Goal: Complete application form: Complete application form

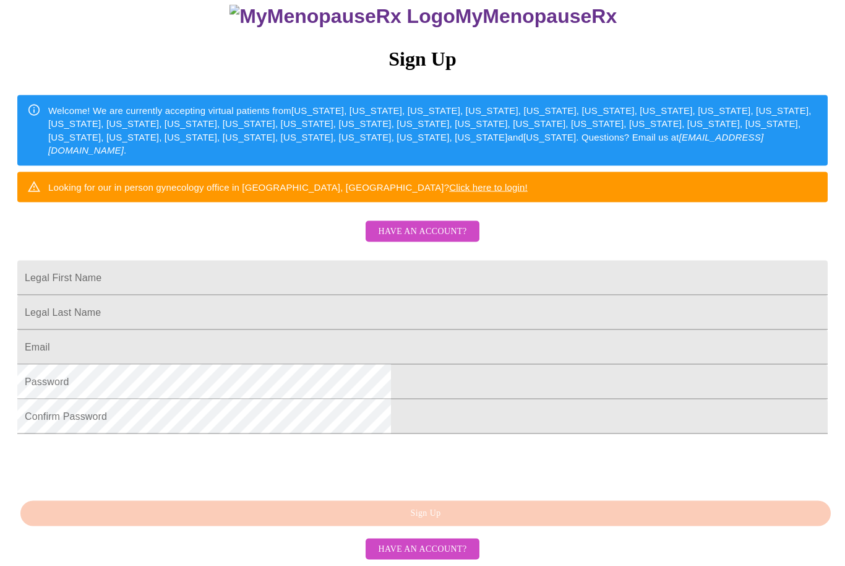
scroll to position [180, 0]
click at [433, 224] on span "Have an account?" at bounding box center [422, 231] width 88 height 15
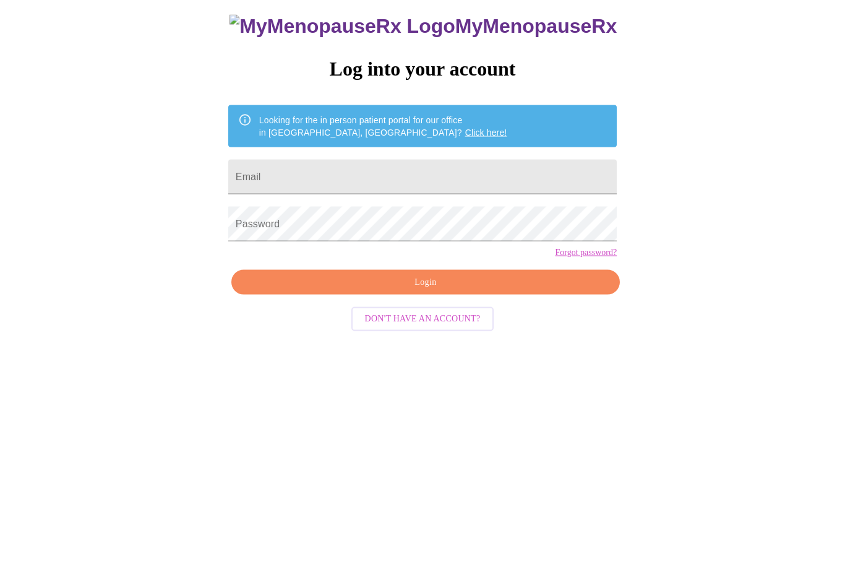
scroll to position [12, 0]
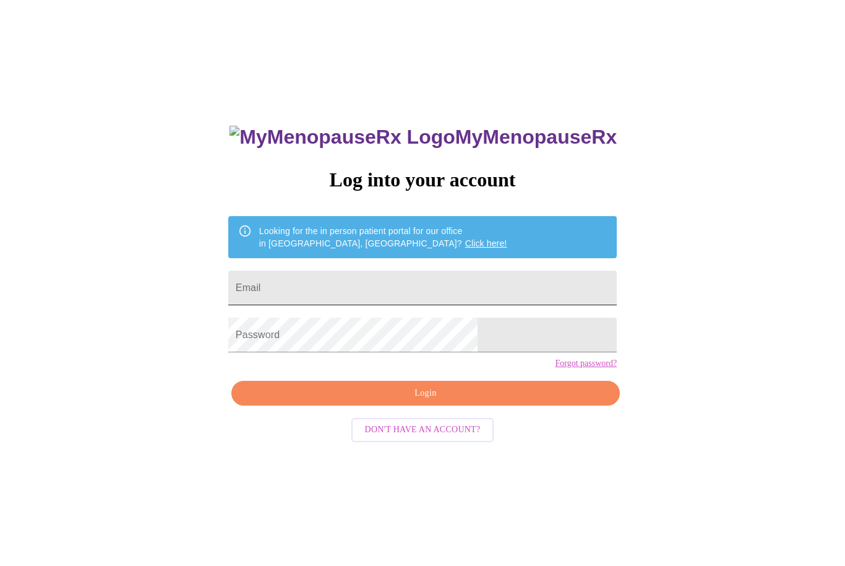
click at [354, 294] on input "Email" at bounding box center [422, 287] width 389 height 35
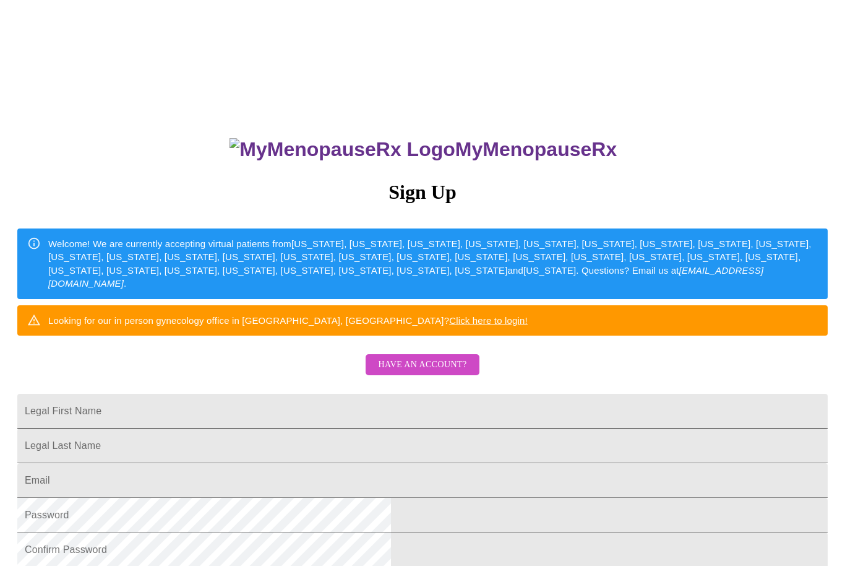
click at [313, 428] on input "Legal First Name" at bounding box center [422, 411] width 811 height 35
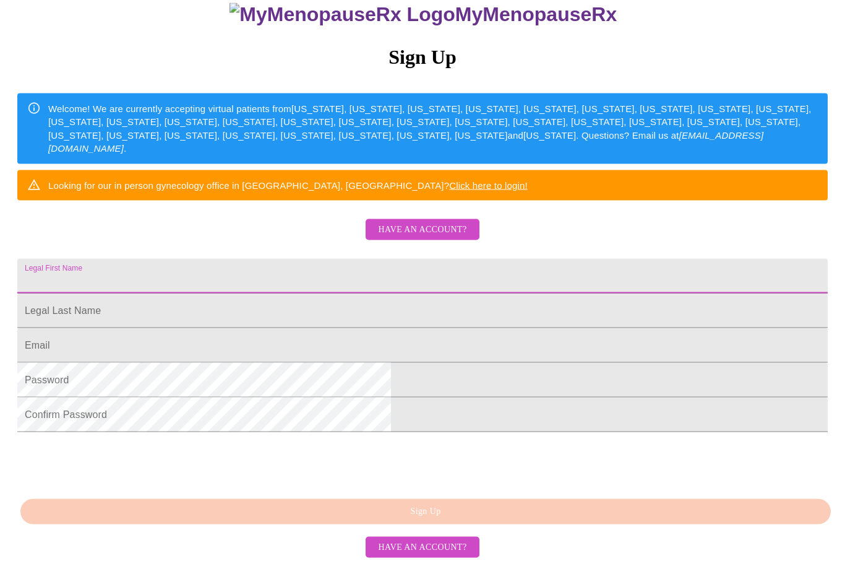
scroll to position [221, 0]
click at [424, 545] on span "Have an account?" at bounding box center [422, 548] width 88 height 15
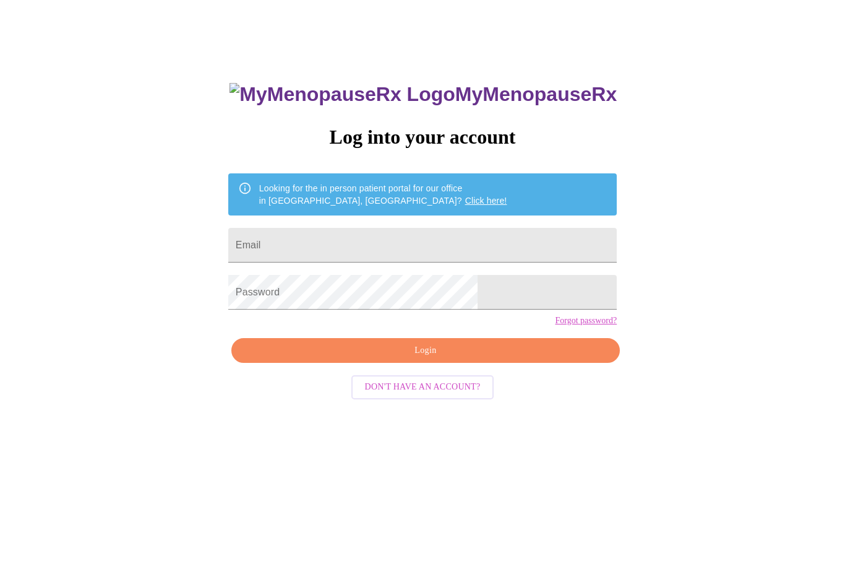
scroll to position [12, 0]
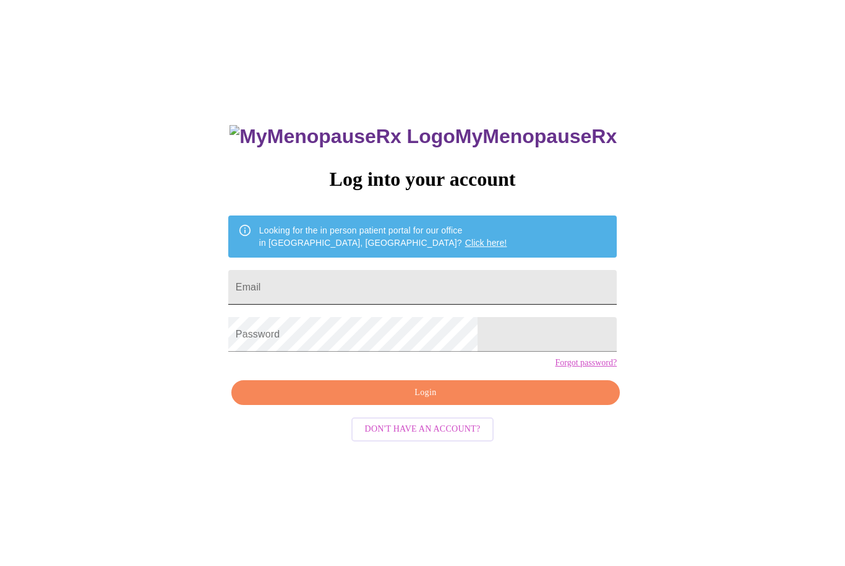
click at [368, 295] on input "Email" at bounding box center [422, 287] width 389 height 35
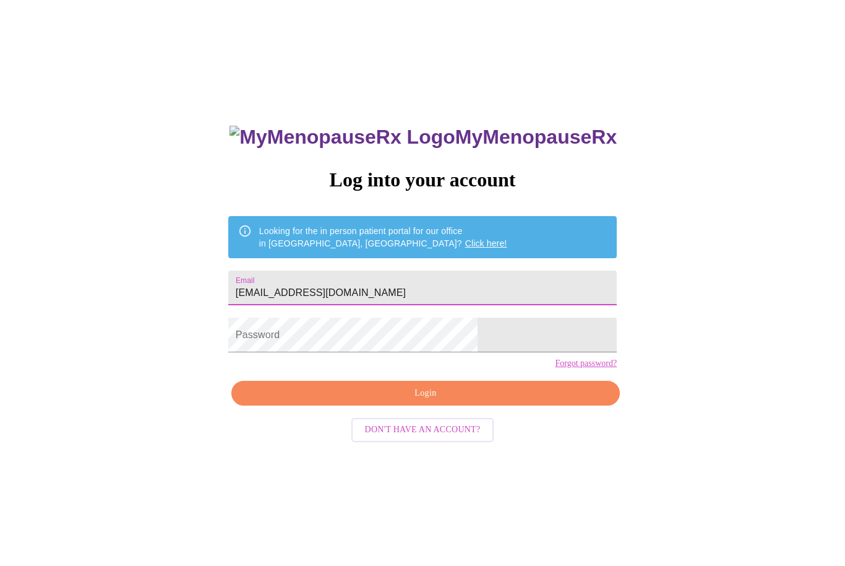
type input "nmiljavac@hotmail.com"
click at [491, 401] on span "Login" at bounding box center [426, 392] width 360 height 15
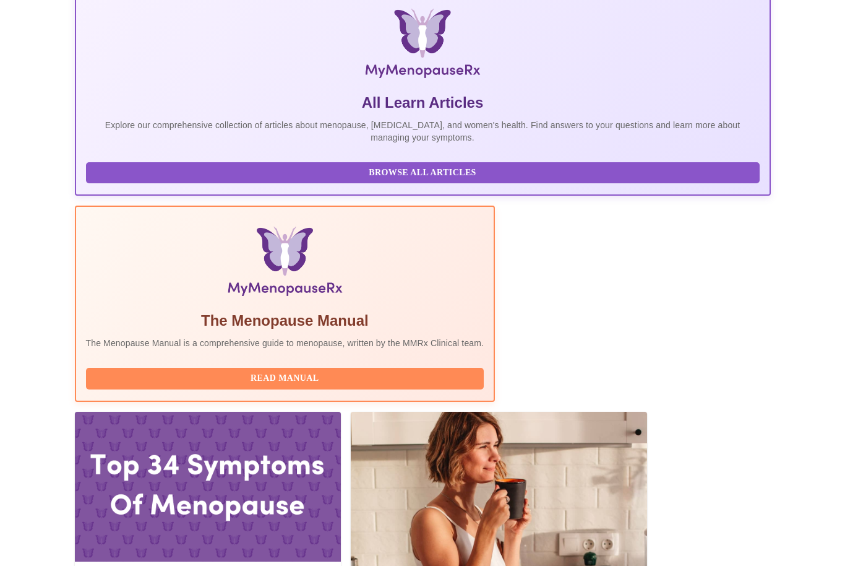
scroll to position [225, 0]
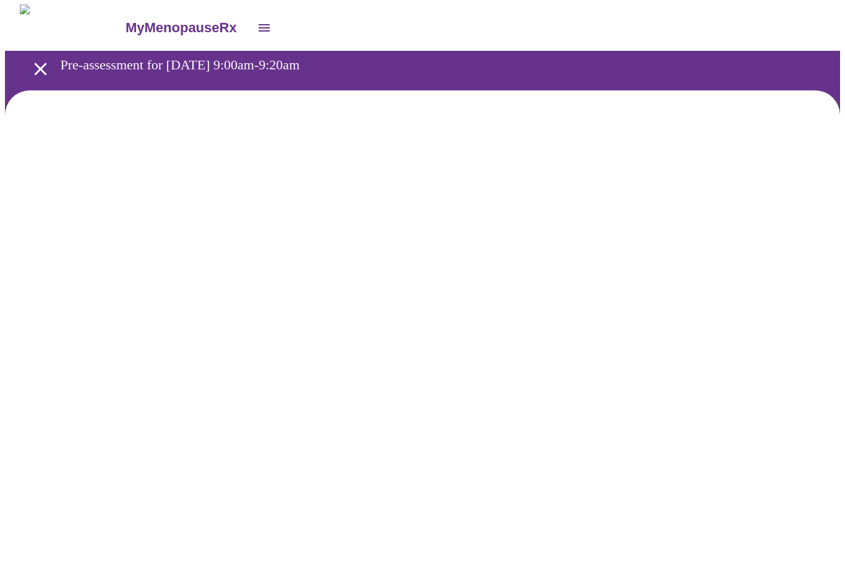
scroll to position [1, 0]
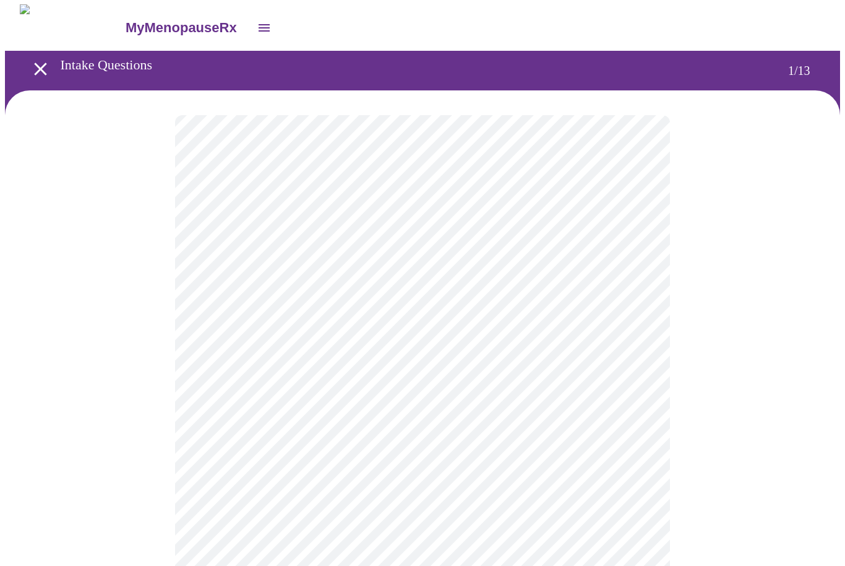
click at [634, 269] on body "MyMenopauseRx Intake Questions 1 / 13" at bounding box center [422, 568] width 835 height 1129
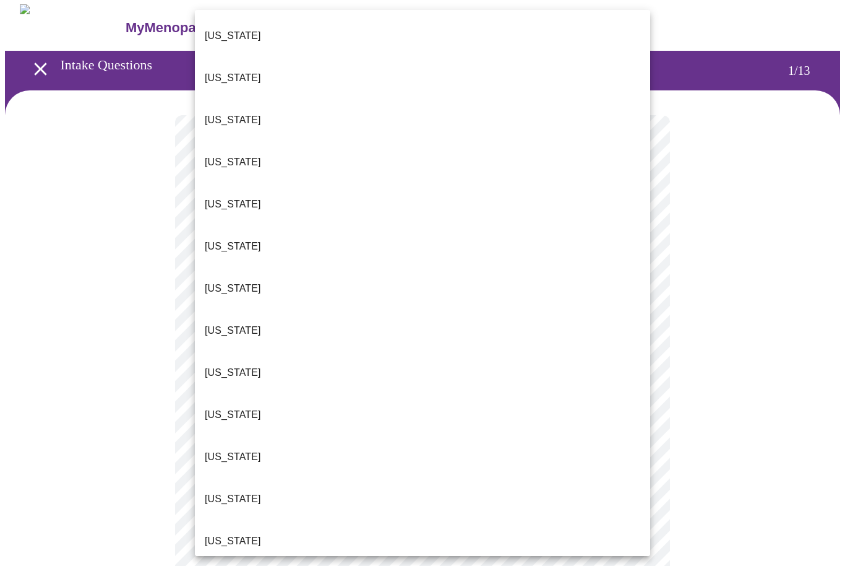
click at [226, 533] on p "Illinois" at bounding box center [233, 540] width 56 height 15
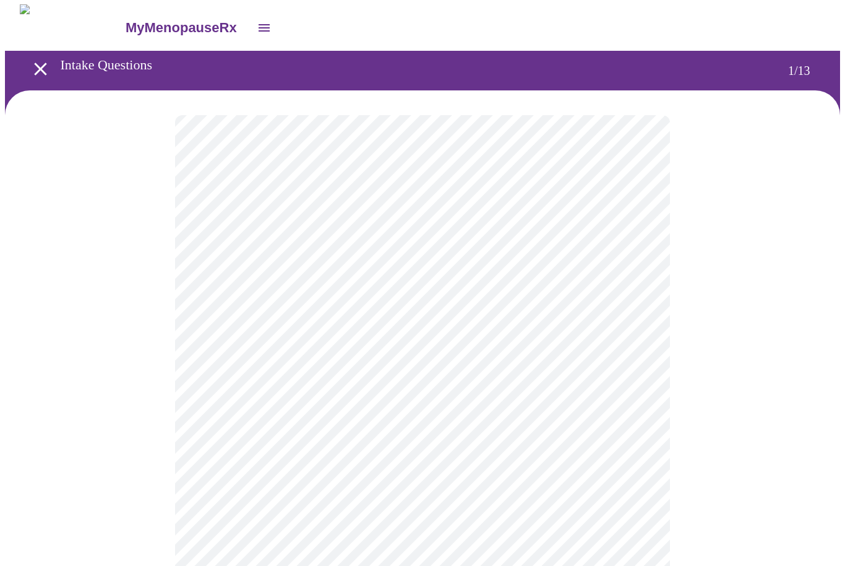
click at [635, 359] on body "MyMenopauseRx Intake Questions 1 / 13" at bounding box center [422, 565] width 835 height 1122
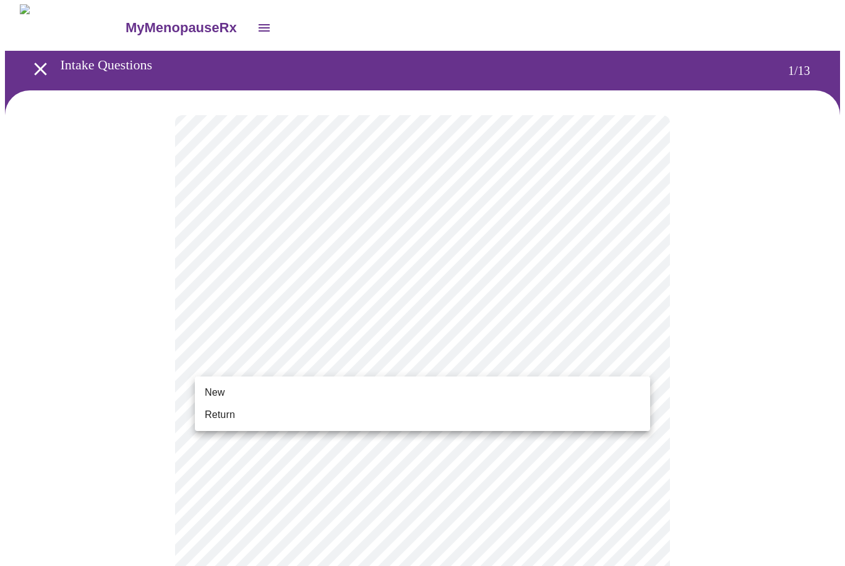
click at [265, 415] on li "Return" at bounding box center [422, 414] width 455 height 22
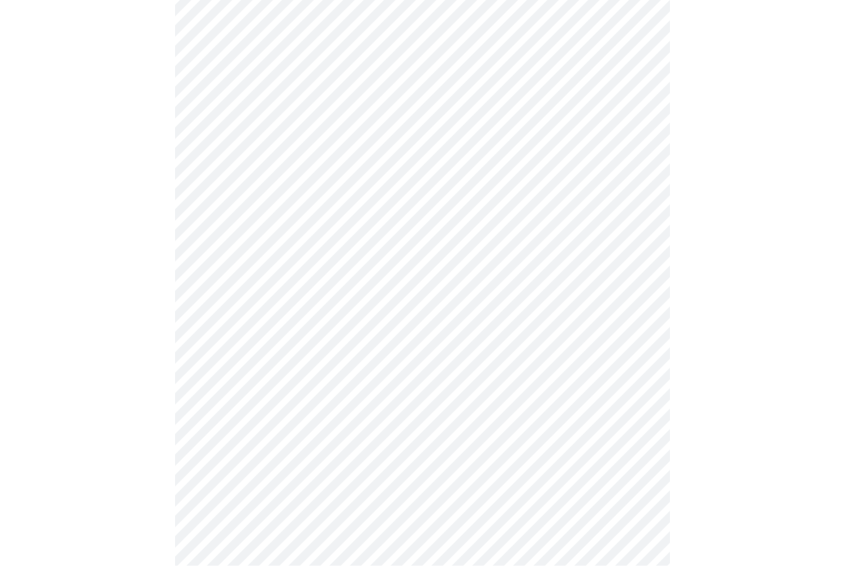
scroll to position [0, 0]
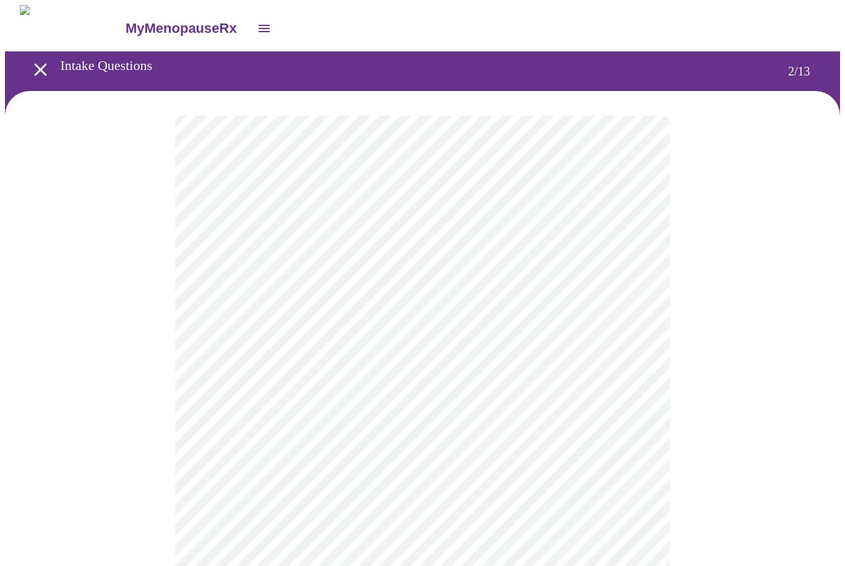
click at [640, 254] on body "MyMenopauseRx Intake Questions 2 / 13" at bounding box center [422, 376] width 835 height 742
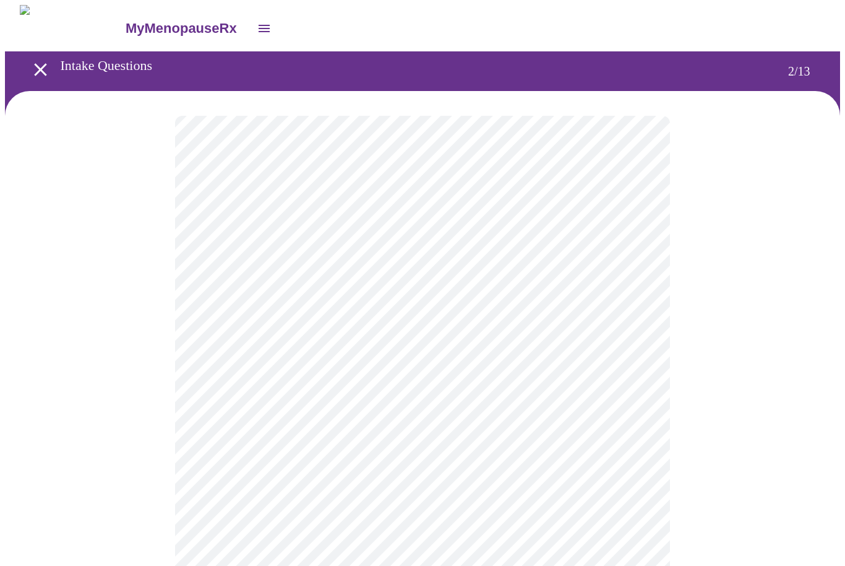
click at [627, 374] on body "MyMenopauseRx Intake Questions 2 / 13" at bounding box center [422, 372] width 835 height 735
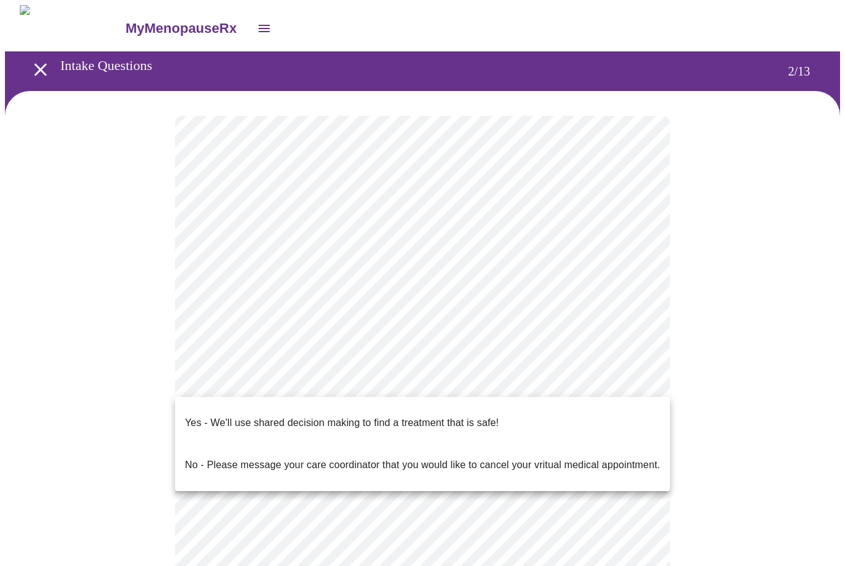
click at [442, 415] on p "Yes - We'll use shared decision making to find a treatment that is safe!" at bounding box center [342, 422] width 314 height 15
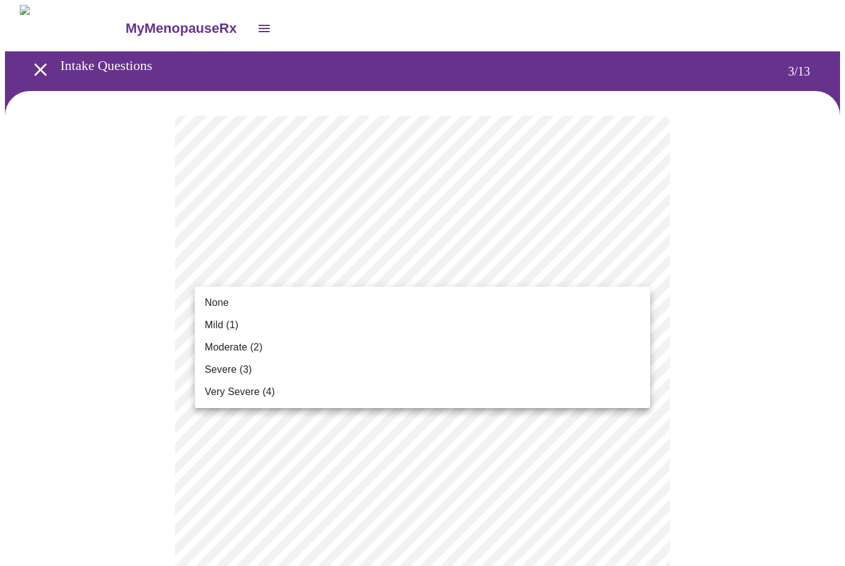
click at [311, 305] on li "None" at bounding box center [422, 302] width 455 height 22
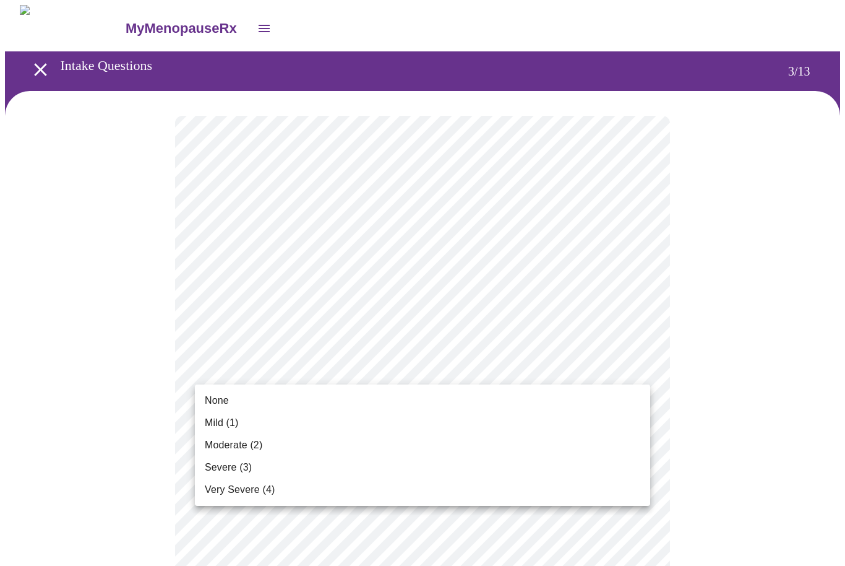
click at [376, 400] on li "None" at bounding box center [422, 400] width 455 height 22
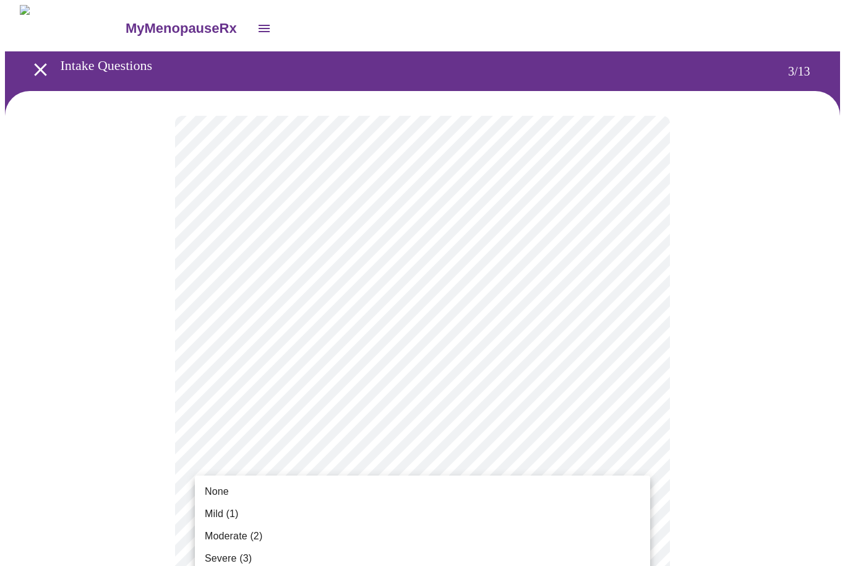
click at [299, 515] on li "Mild (1)" at bounding box center [422, 513] width 455 height 22
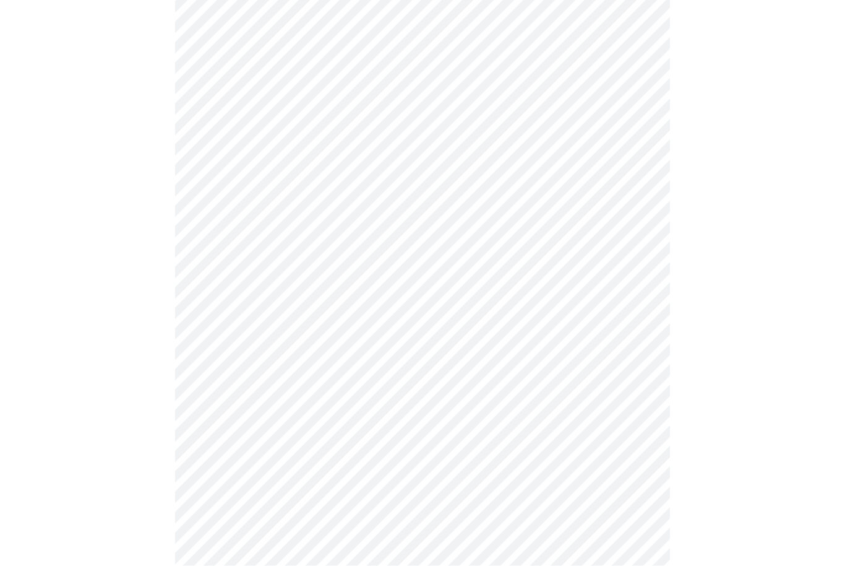
click at [637, 329] on body "MyMenopauseRx Intake Questions 3 / 13" at bounding box center [422, 562] width 835 height 1589
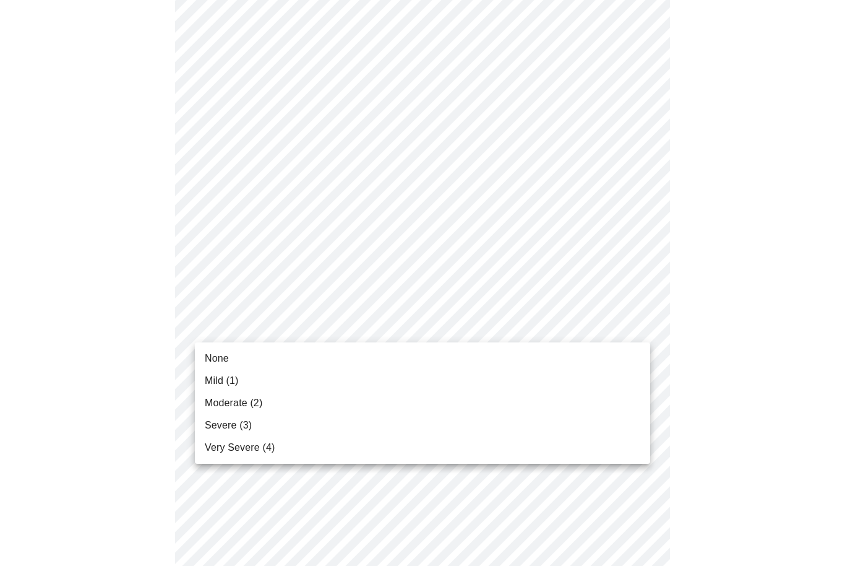
click at [329, 386] on li "Mild (1)" at bounding box center [422, 380] width 455 height 22
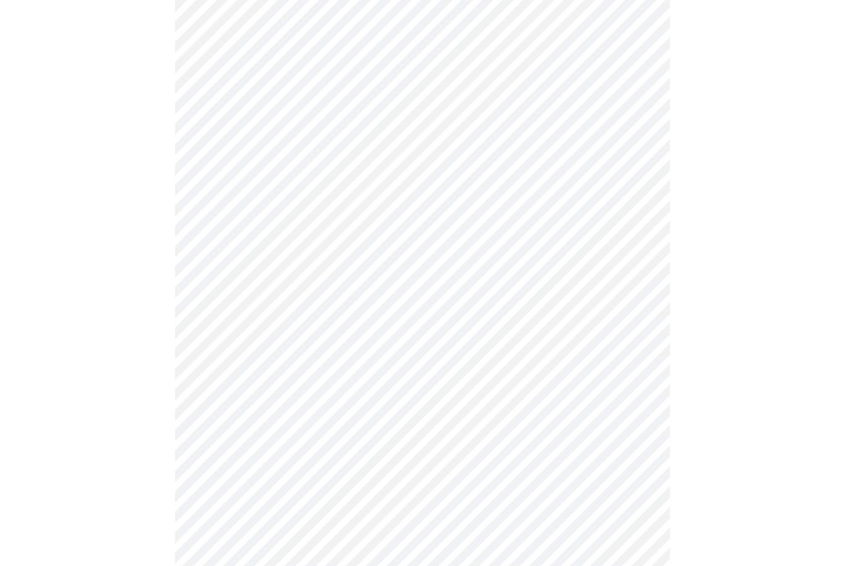
click at [629, 410] on body "MyMenopauseRx Intake Questions 3 / 13" at bounding box center [422, 553] width 835 height 1572
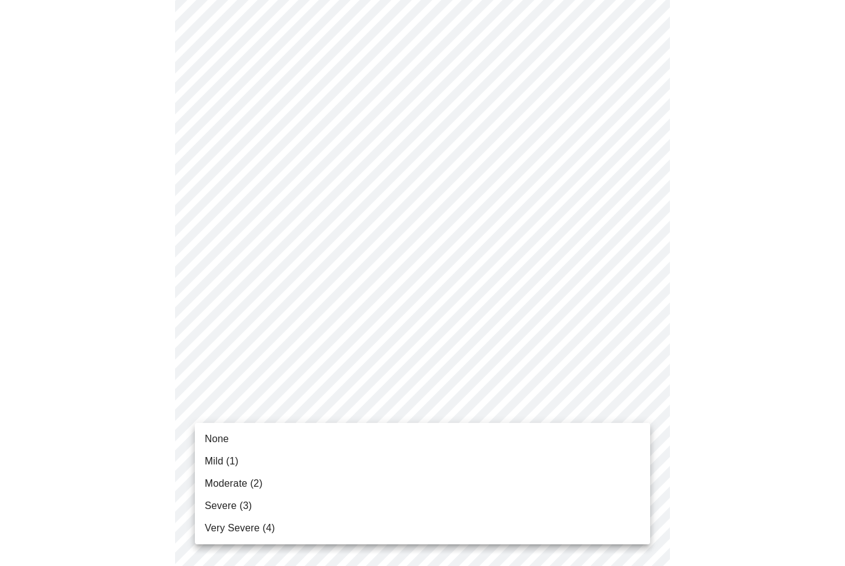
click at [300, 460] on li "Mild (1)" at bounding box center [422, 461] width 455 height 22
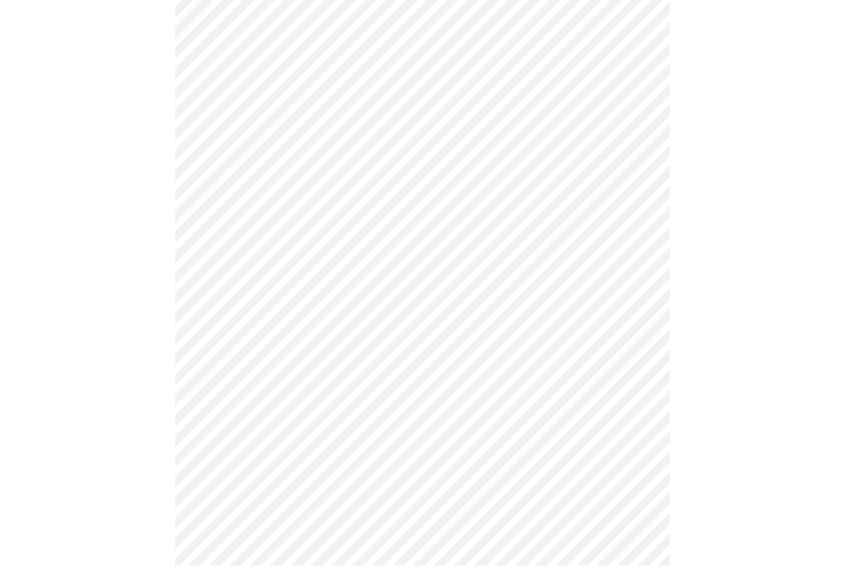
scroll to position [356, 0]
click at [634, 371] on body "MyMenopauseRx Intake Questions 3 / 13" at bounding box center [422, 427] width 835 height 1556
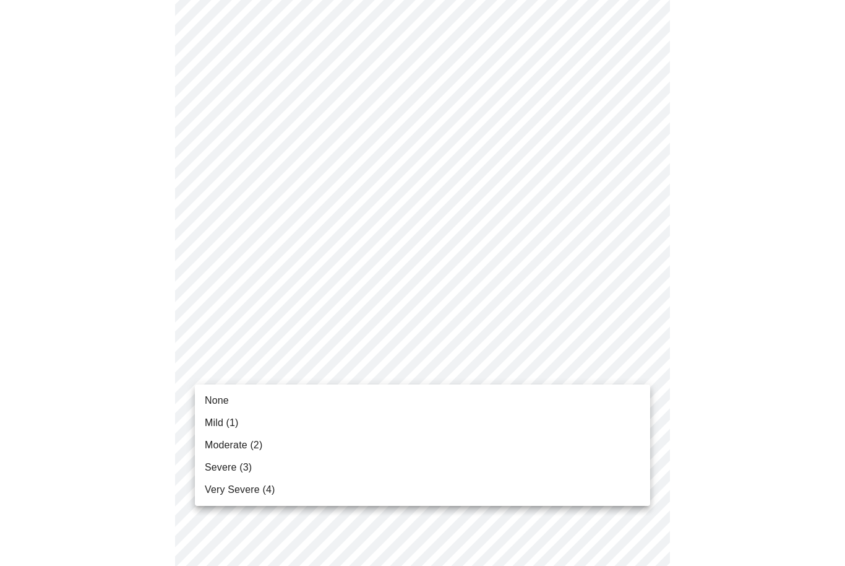
click at [359, 426] on li "Mild (1)" at bounding box center [422, 422] width 455 height 22
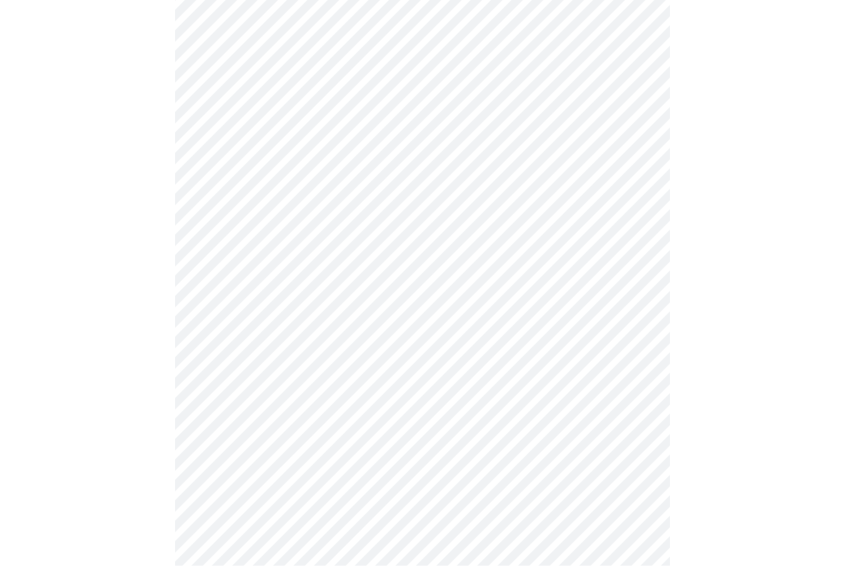
click at [627, 361] on body "MyMenopauseRx Intake Questions 3 / 13" at bounding box center [422, 321] width 835 height 1539
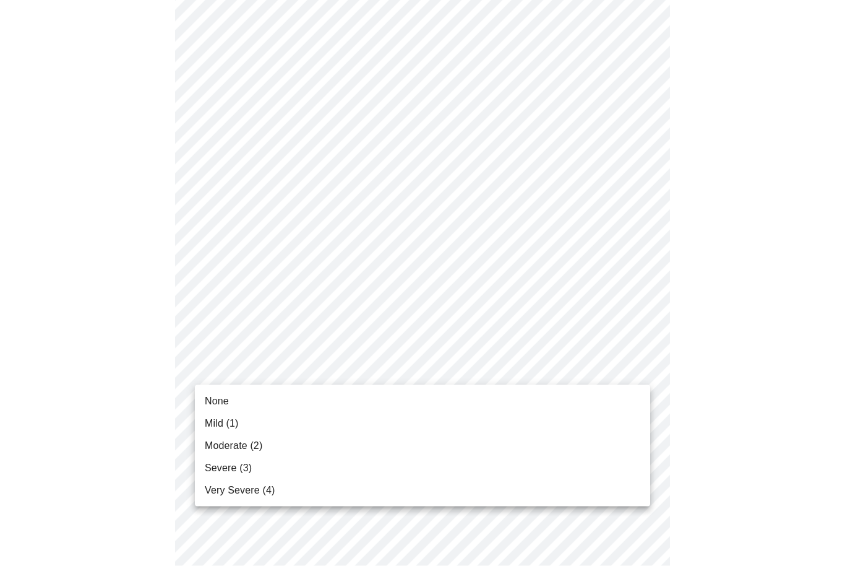
scroll to position [454, 0]
click at [370, 429] on li "Mild (1)" at bounding box center [422, 423] width 455 height 22
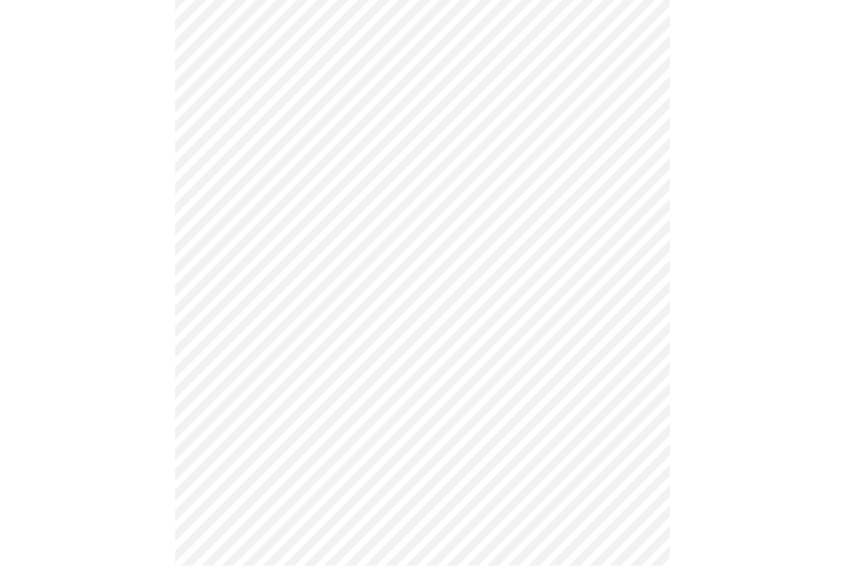
click at [625, 378] on body "MyMenopauseRx Intake Questions 3 / 13" at bounding box center [422, 221] width 835 height 1522
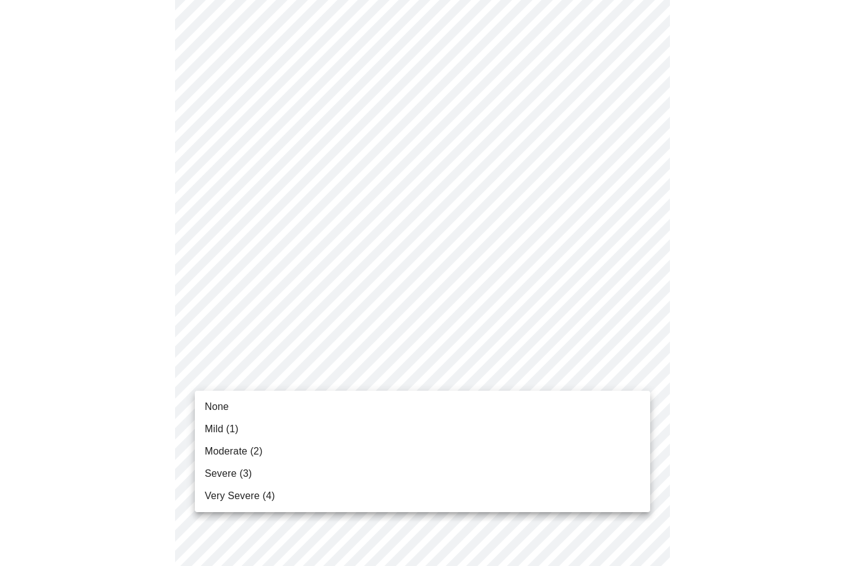
click at [370, 434] on li "Mild (1)" at bounding box center [422, 429] width 455 height 22
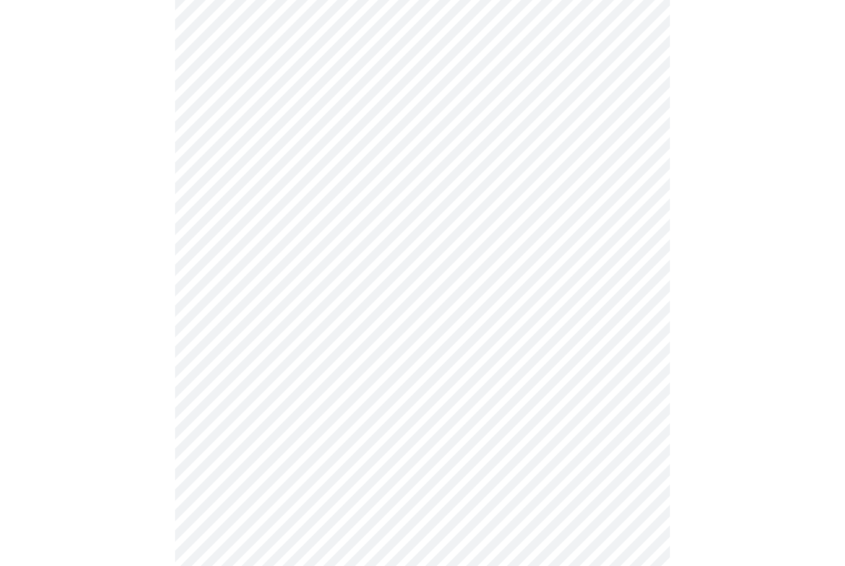
click at [634, 374] on body "MyMenopauseRx Intake Questions 3 / 13" at bounding box center [422, 211] width 835 height 1505
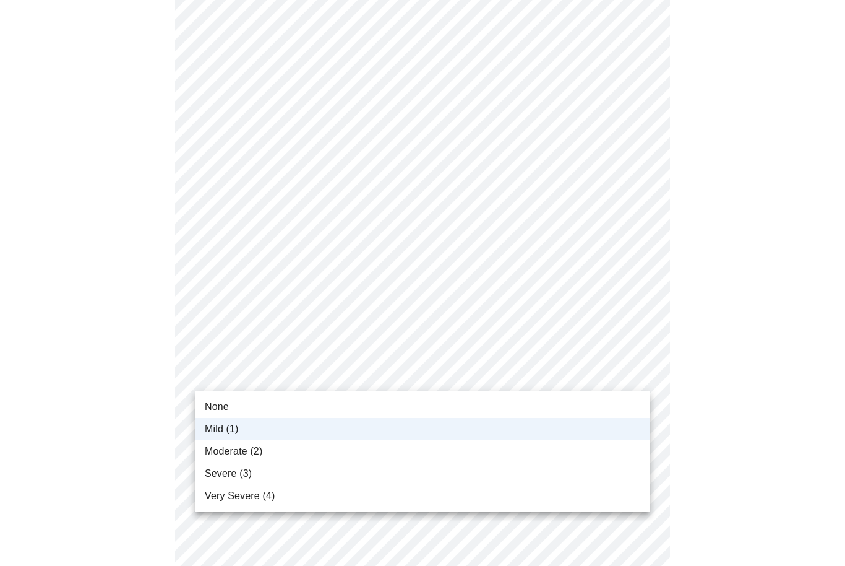
click at [412, 454] on li "Moderate (2)" at bounding box center [422, 451] width 455 height 22
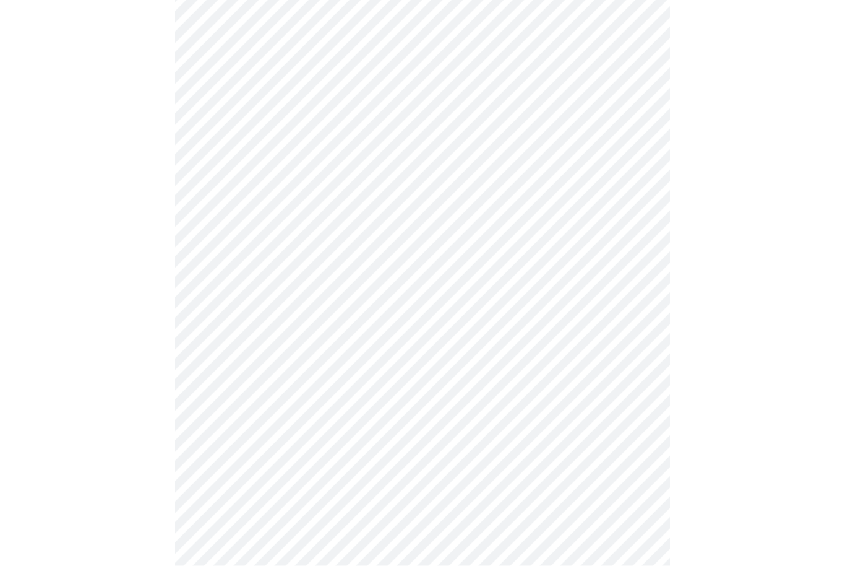
scroll to position [619, 0]
click at [631, 400] on body "MyMenopauseRx Intake Questions 3 / 13" at bounding box center [422, 138] width 835 height 1505
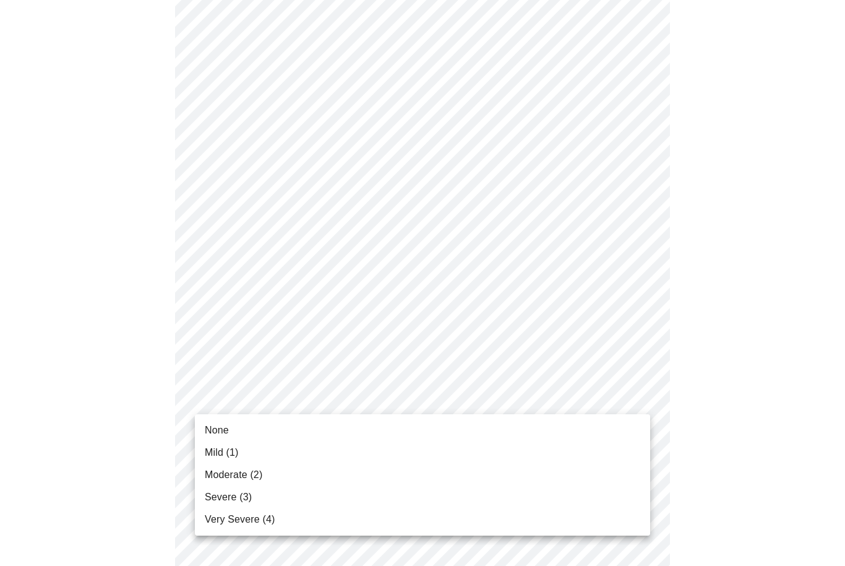
click at [296, 461] on li "Mild (1)" at bounding box center [422, 452] width 455 height 22
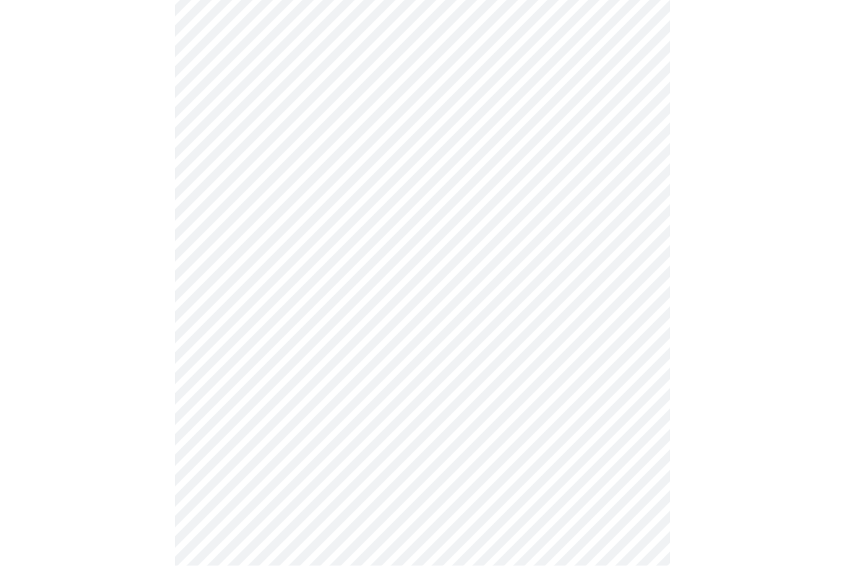
scroll to position [711, 0]
click at [642, 403] on body "MyMenopauseRx Intake Questions 3 / 13" at bounding box center [422, 38] width 835 height 1489
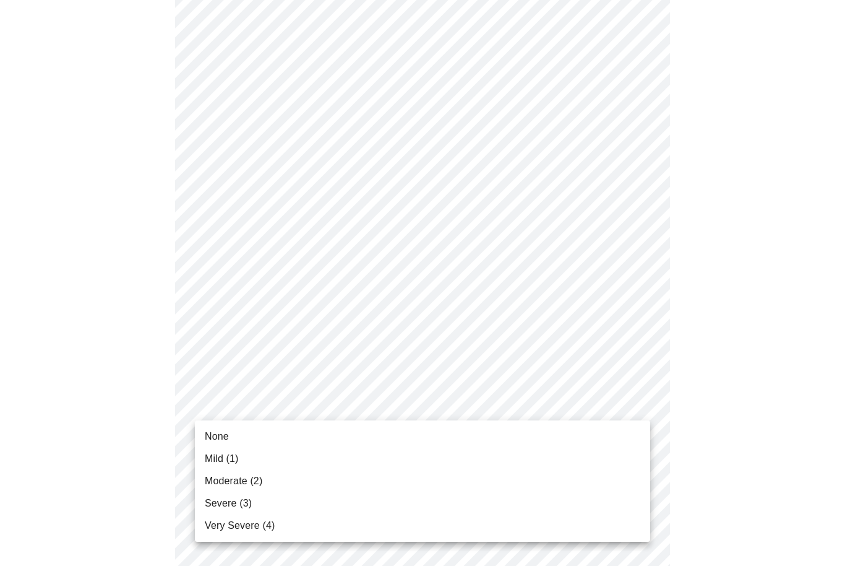
click at [402, 454] on li "Mild (1)" at bounding box center [422, 458] width 455 height 22
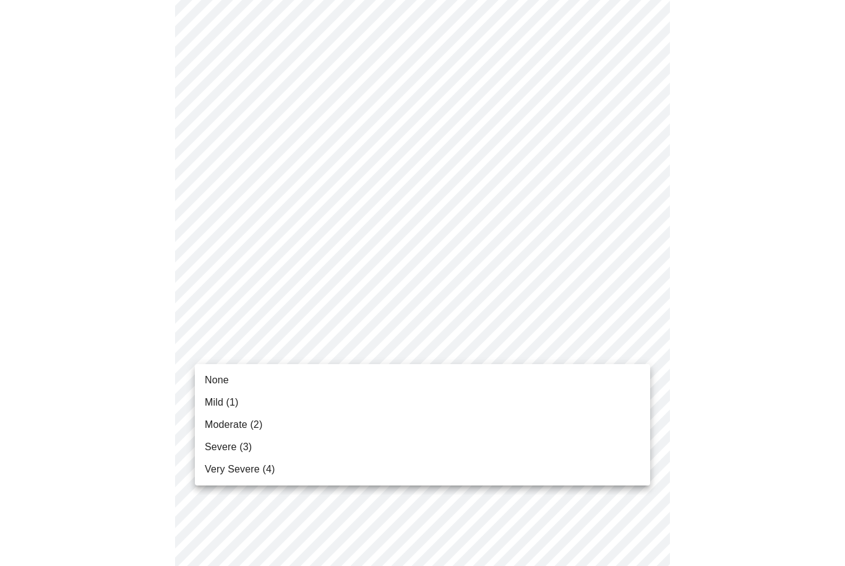
click at [354, 407] on li "Mild (1)" at bounding box center [422, 402] width 455 height 22
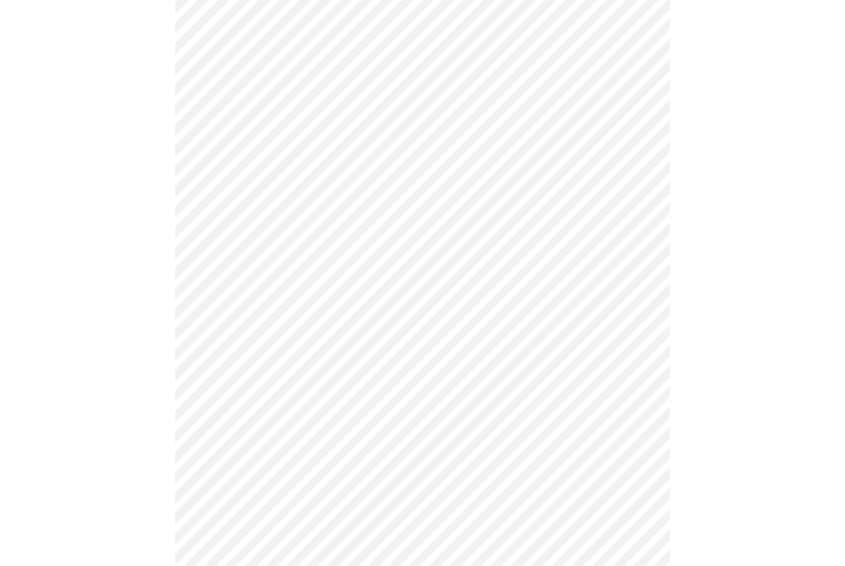
scroll to position [364, 0]
click at [635, 338] on body "MyMenopauseRx Intake Questions 4 / 13" at bounding box center [422, 224] width 835 height 1168
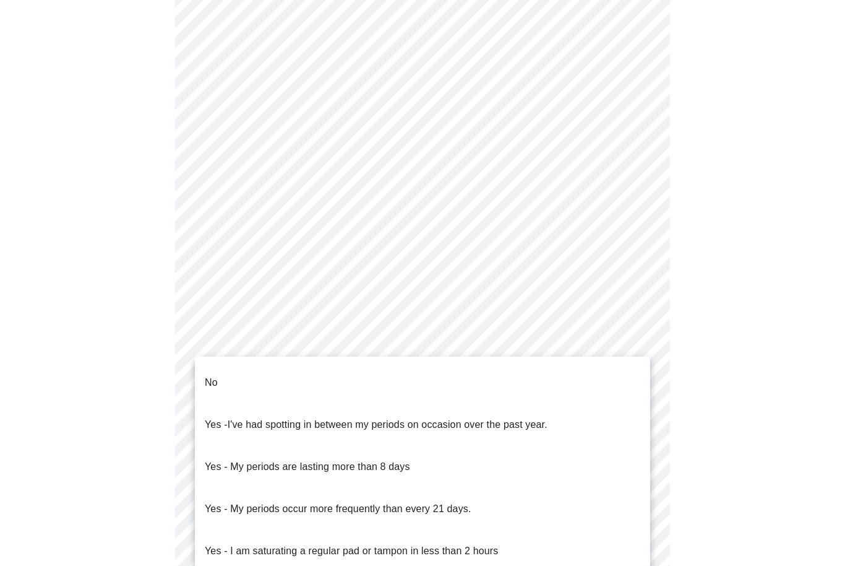
click at [403, 459] on p "Yes - My periods are lasting more than 8 days" at bounding box center [307, 466] width 205 height 15
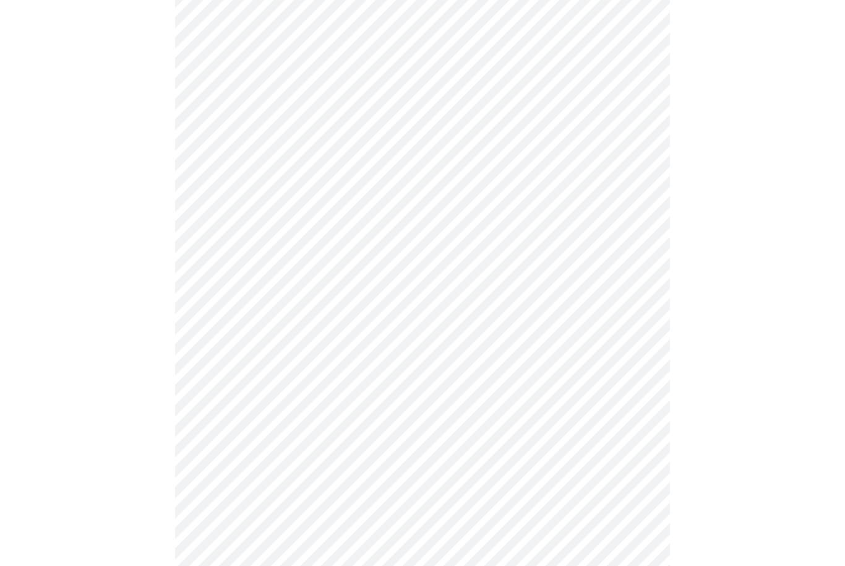
click at [640, 431] on body "MyMenopauseRx Intake Questions 4 / 13" at bounding box center [422, 220] width 835 height 1161
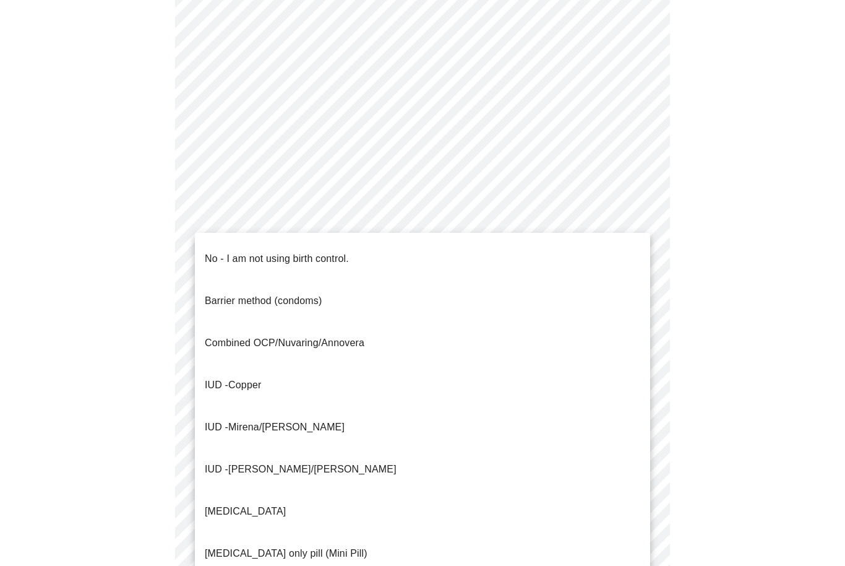
click at [383, 252] on li "No - I am not using birth control." at bounding box center [422, 259] width 455 height 42
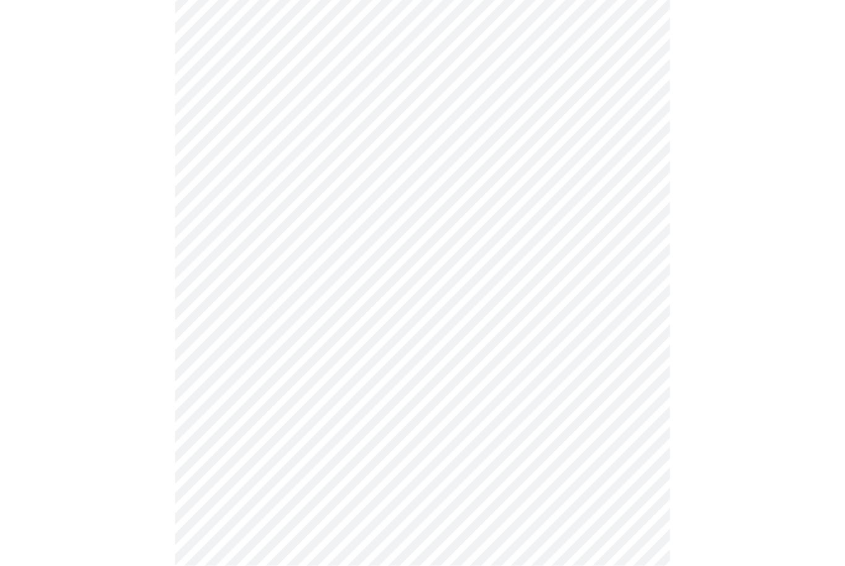
scroll to position [489, 0]
click at [637, 494] on body "MyMenopauseRx Intake Questions 4 / 13" at bounding box center [422, 93] width 835 height 1155
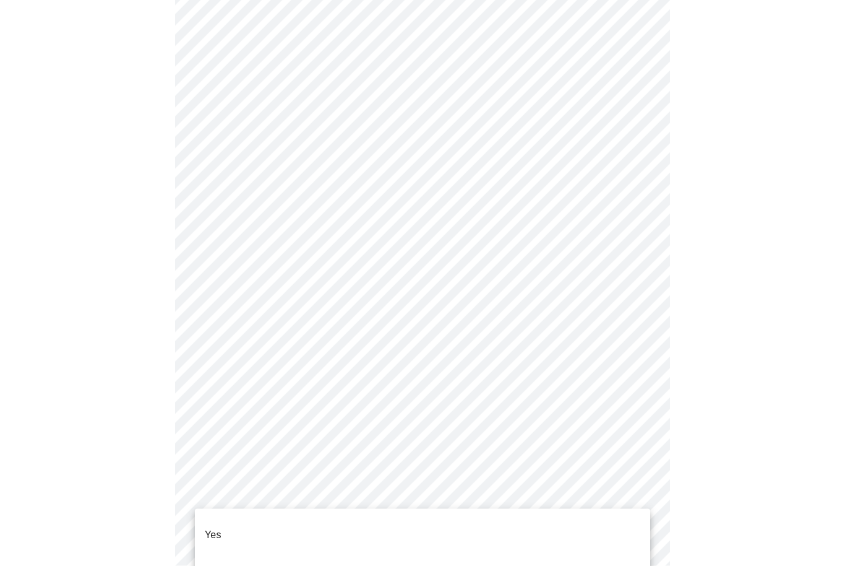
scroll to position [490, 0]
click at [381, 556] on li "No" at bounding box center [422, 577] width 455 height 42
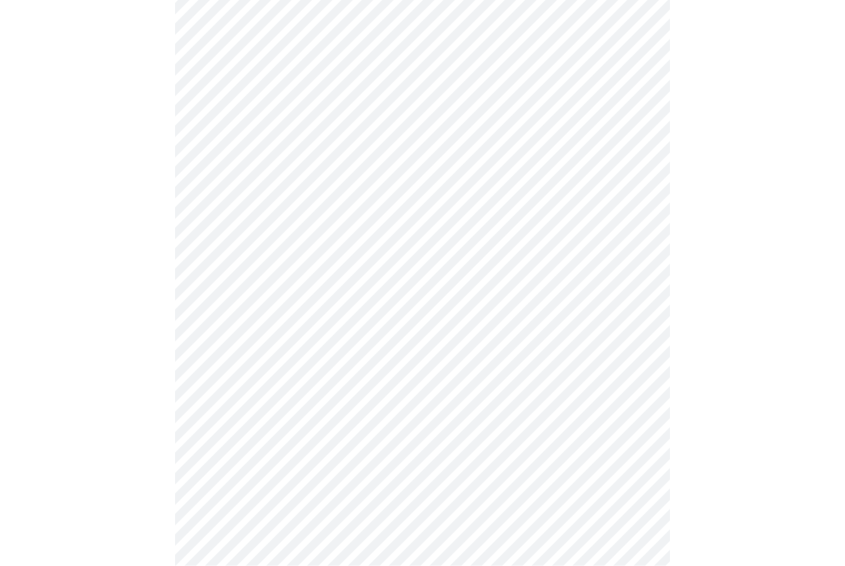
scroll to position [541, 0]
click at [633, 341] on body "MyMenopauseRx Intake Questions 4 / 13" at bounding box center [422, 38] width 835 height 1148
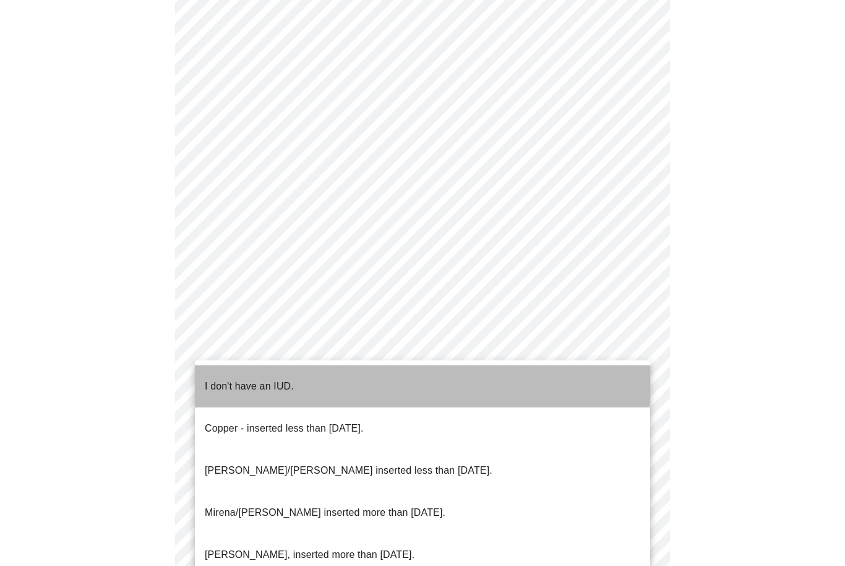
click at [393, 377] on li "I don't have an IUD." at bounding box center [422, 386] width 455 height 42
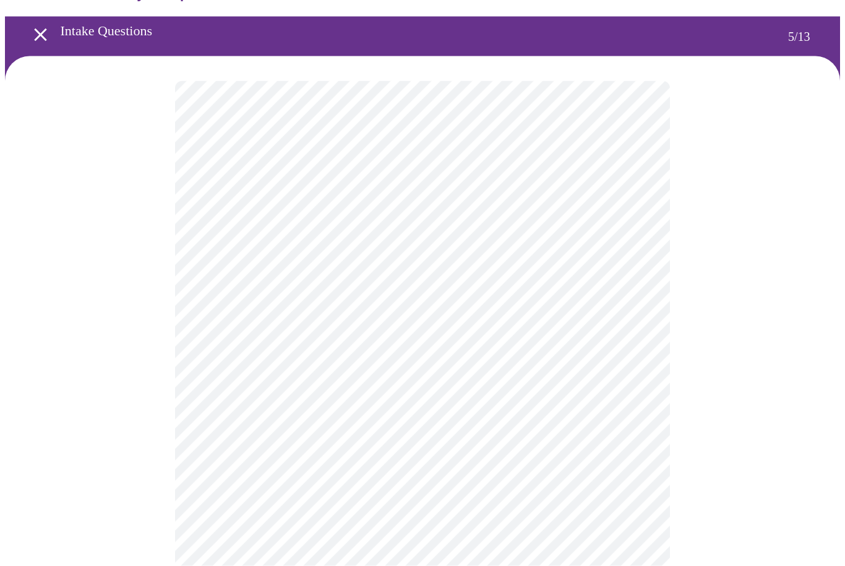
scroll to position [35, 0]
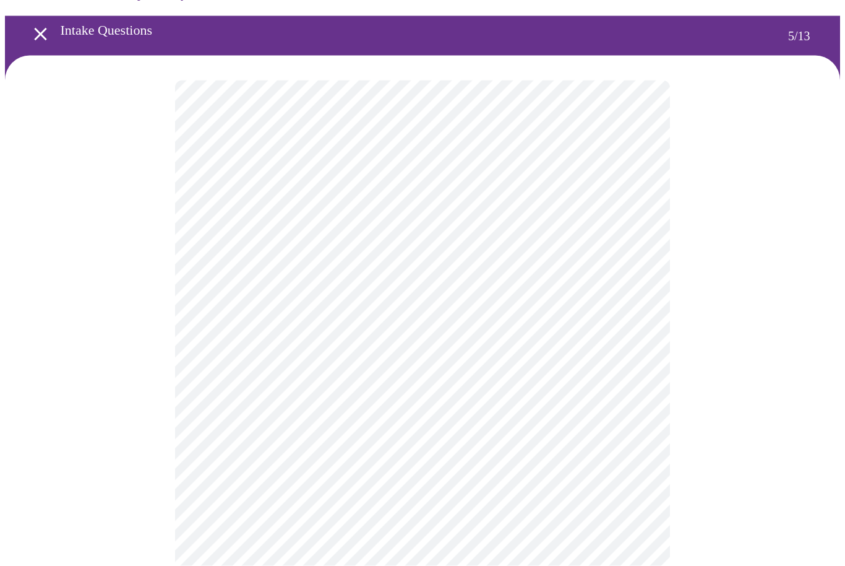
click at [642, 394] on body "MyMenopauseRx Intake Questions 5 / 13" at bounding box center [422, 427] width 835 height 914
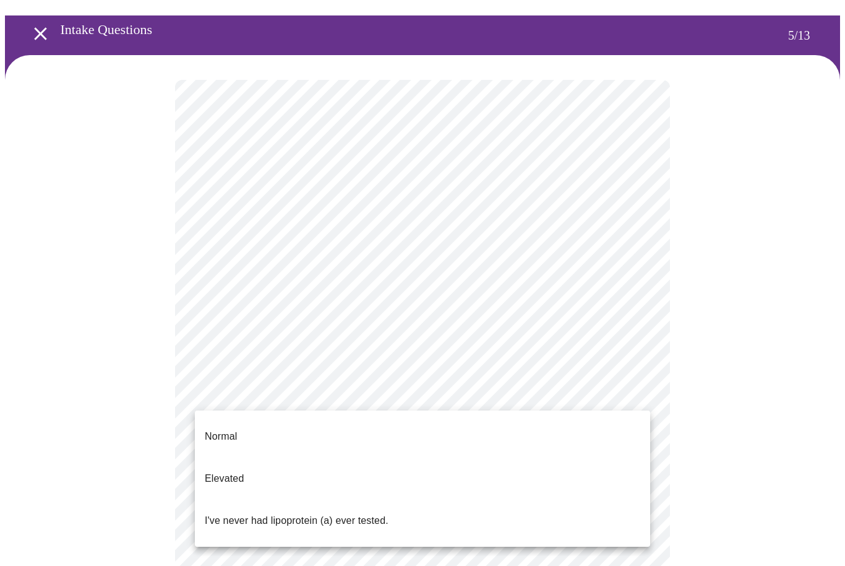
click at [437, 499] on li "I've never had lipoprotein (a) ever tested." at bounding box center [422, 520] width 455 height 42
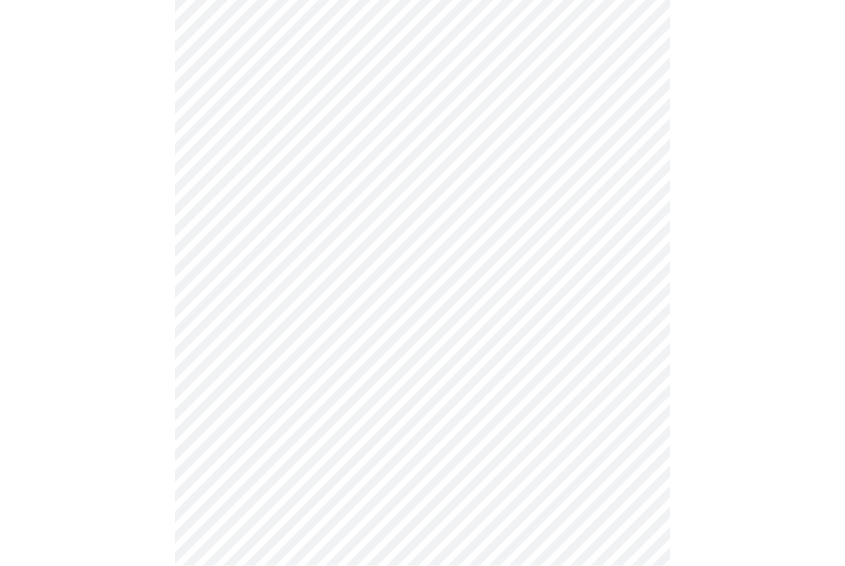
scroll to position [871, 0]
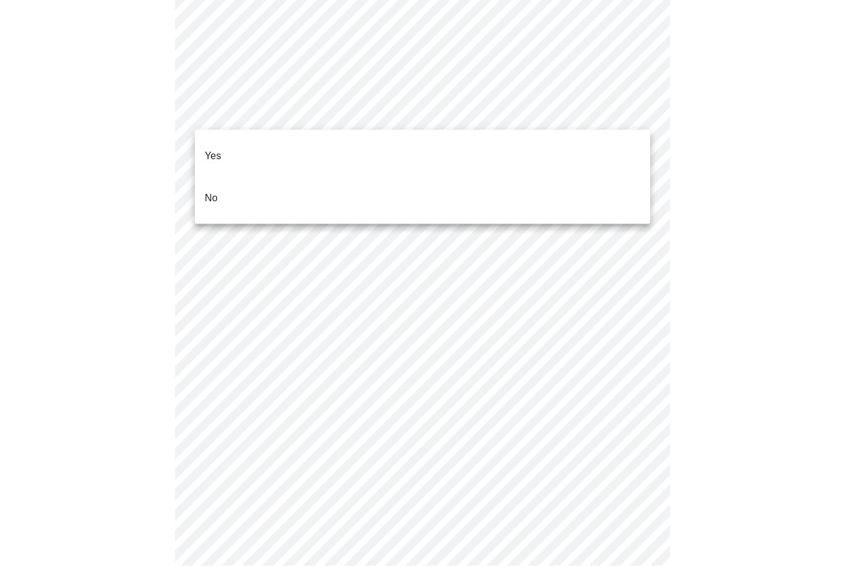
scroll to position [3323, 0]
click at [413, 189] on li "No" at bounding box center [422, 198] width 455 height 42
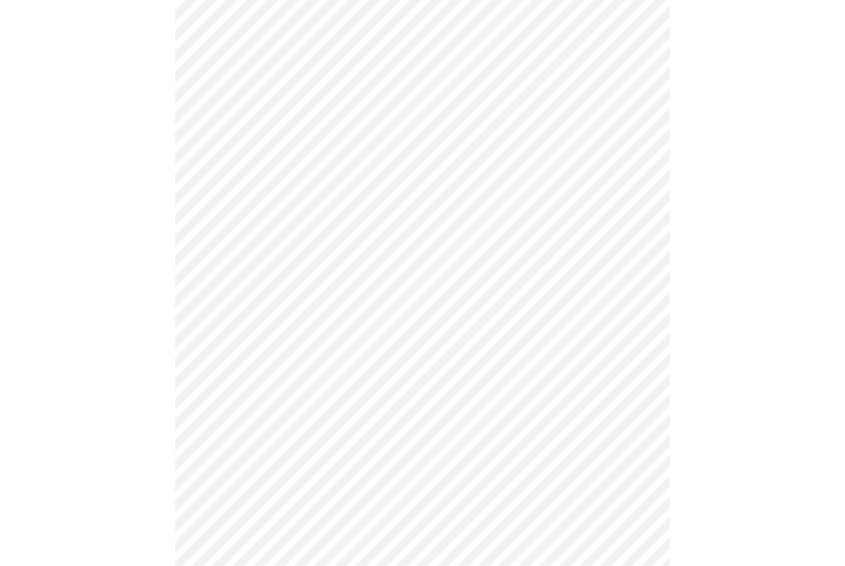
scroll to position [391, 0]
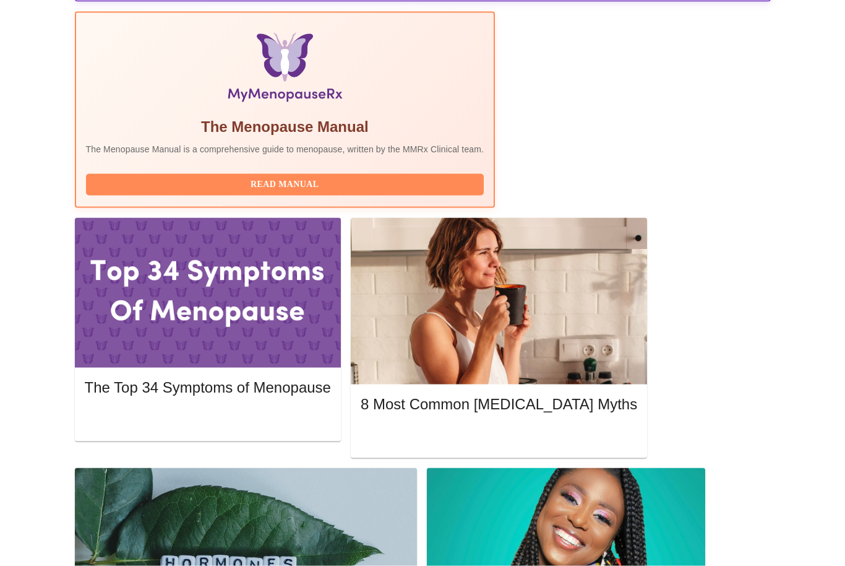
scroll to position [415, 0]
